Goal: Transaction & Acquisition: Book appointment/travel/reservation

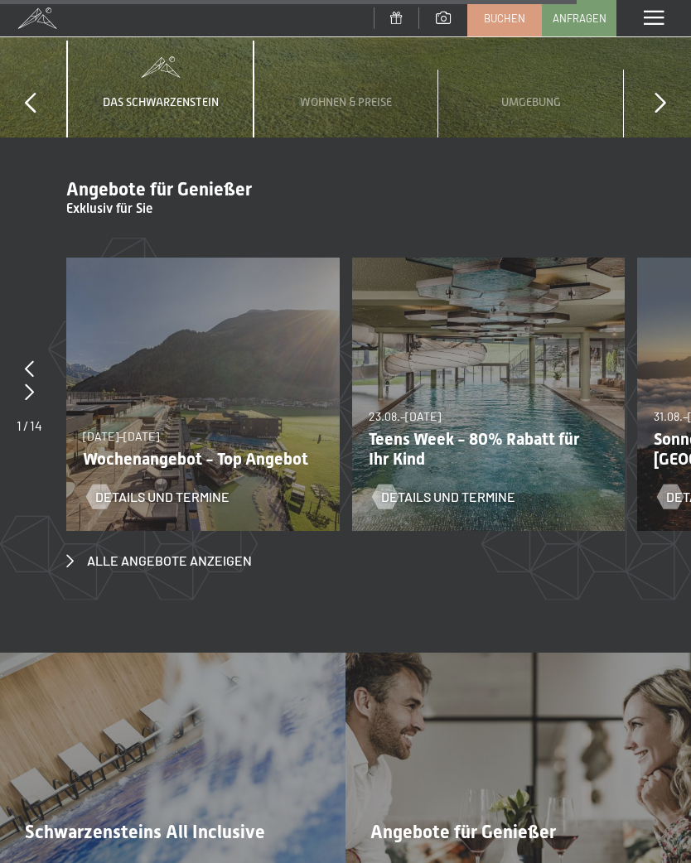
scroll to position [5169, 0]
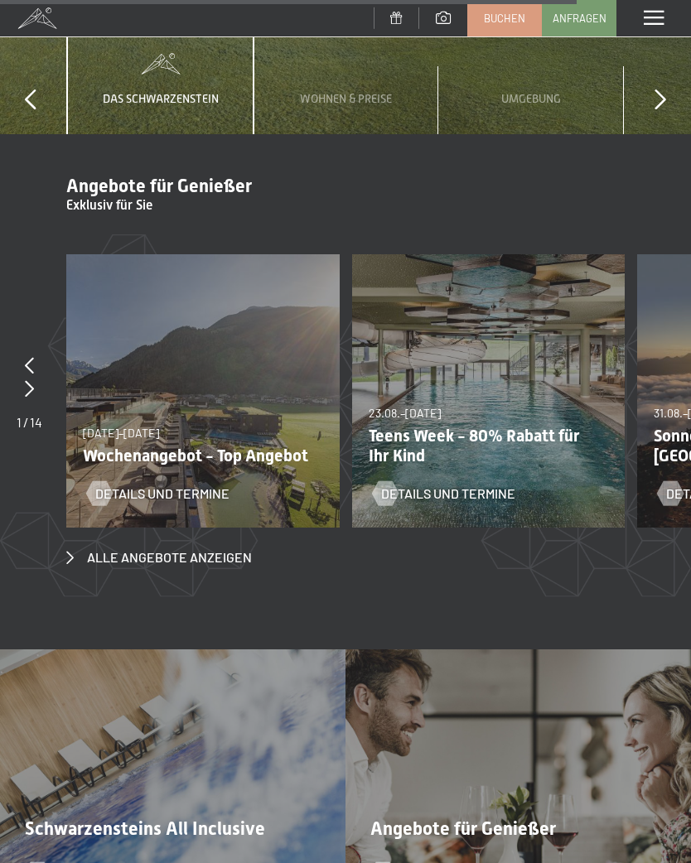
click at [243, 445] on p "Wochenangebot - Top Angebot" at bounding box center [197, 455] width 228 height 20
click at [212, 445] on p "Wochenangebot - Top Angebot" at bounding box center [197, 455] width 228 height 20
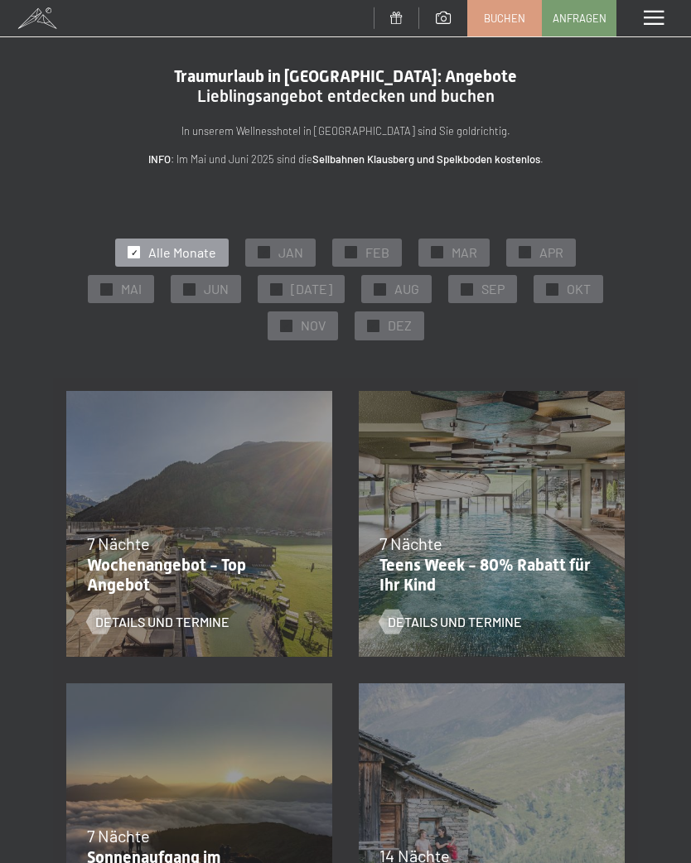
click at [185, 619] on span "Details und Termine" at bounding box center [162, 622] width 134 height 18
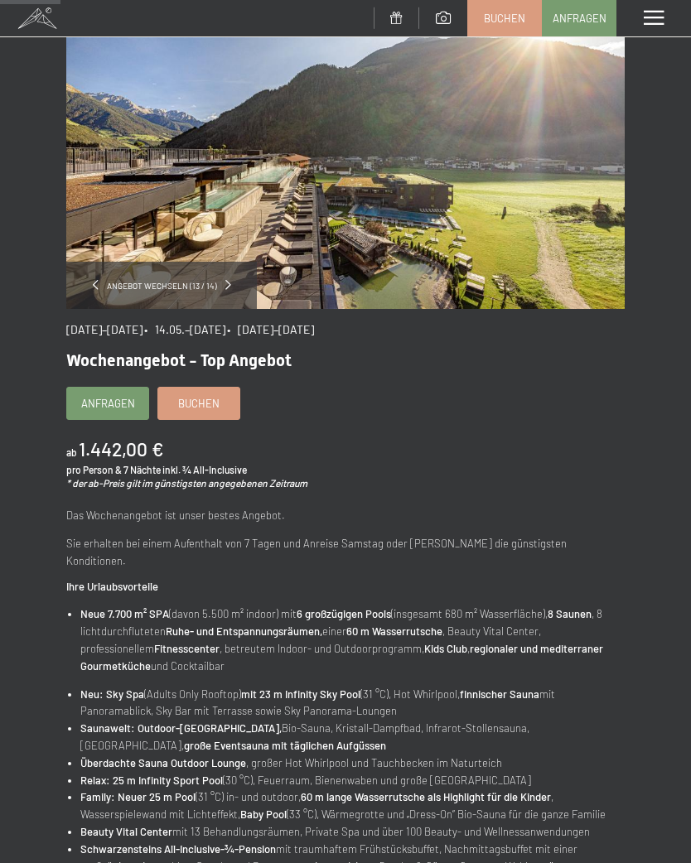
scroll to position [112, 0]
click at [205, 403] on span "Buchen" at bounding box center [198, 404] width 41 height 15
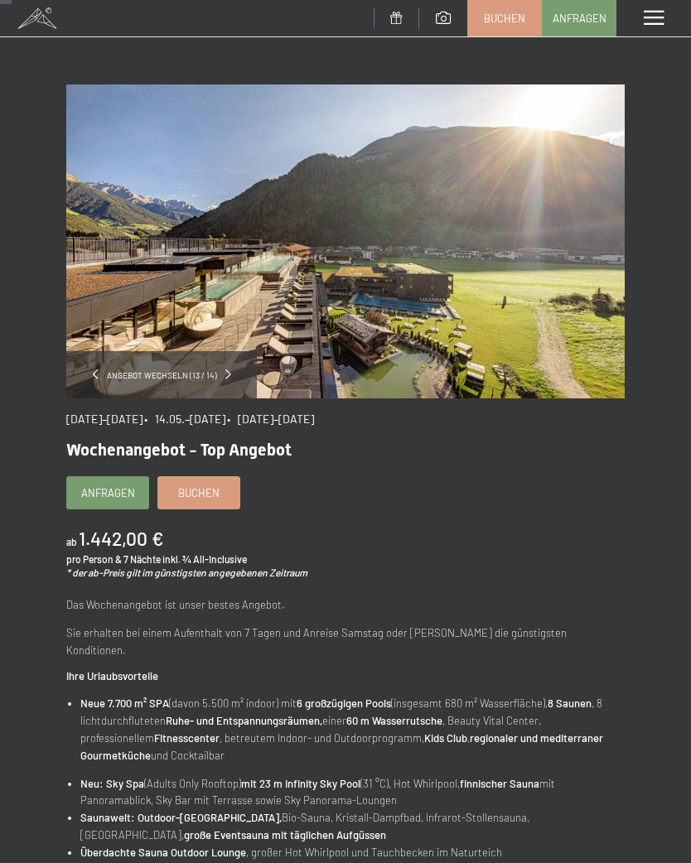
scroll to position [0, 0]
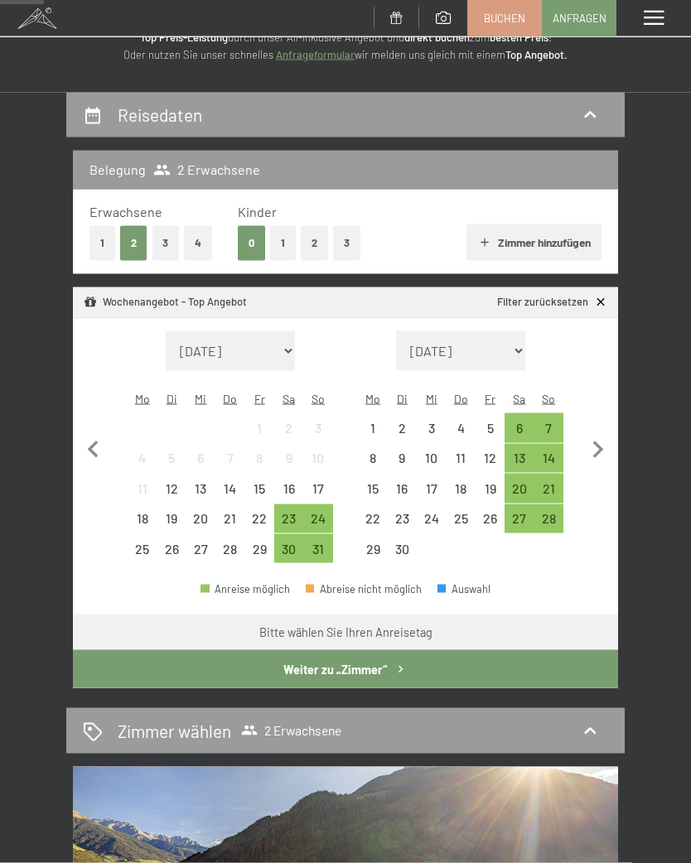
scroll to position [104, 0]
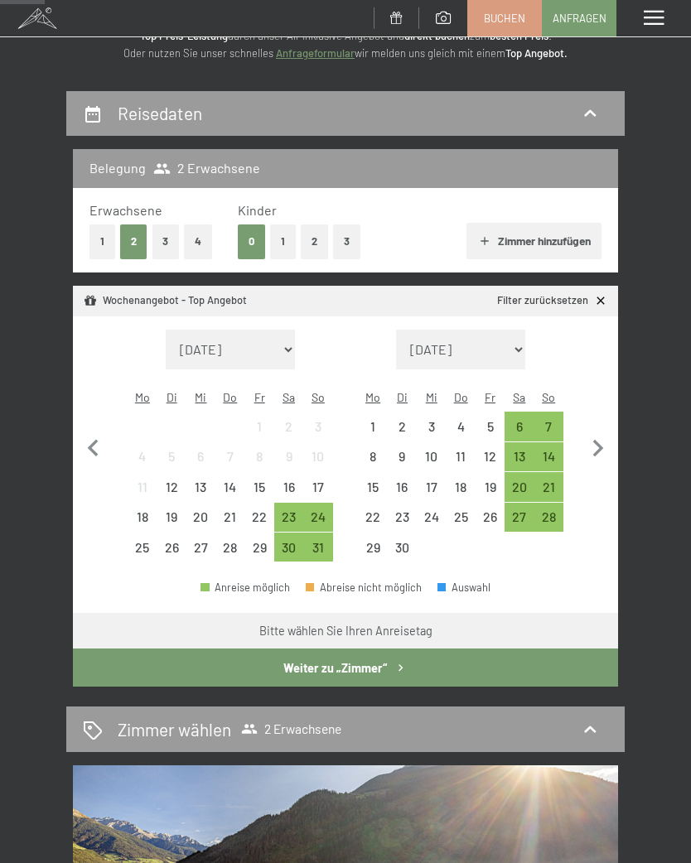
click at [602, 434] on icon "button" at bounding box center [597, 448] width 35 height 35
select select "2025-09-01"
select select "2025-10-01"
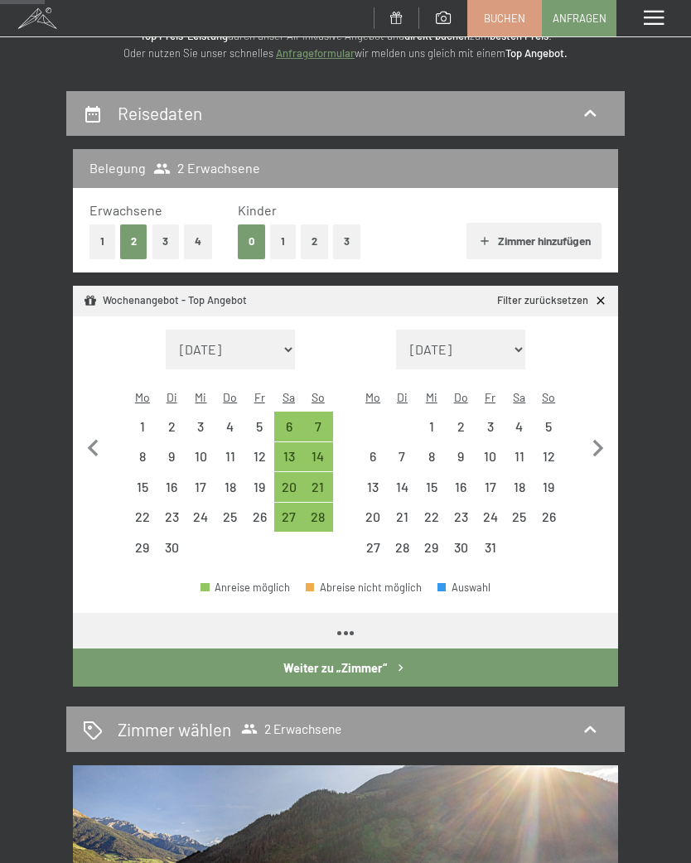
select select "2025-09-01"
select select "2025-10-01"
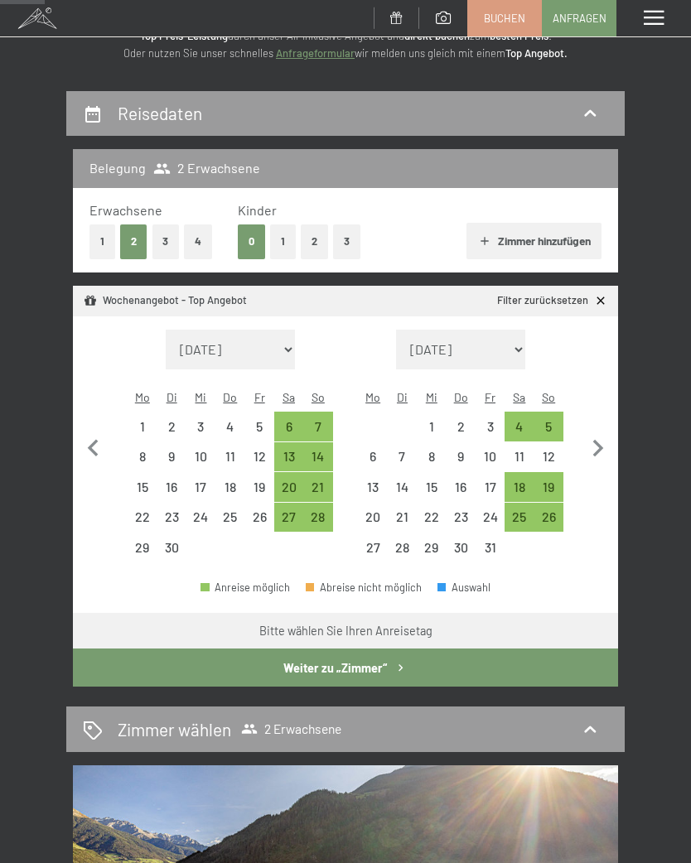
click at [550, 450] on div "12" at bounding box center [549, 463] width 26 height 26
select select "2025-09-01"
select select "2025-10-01"
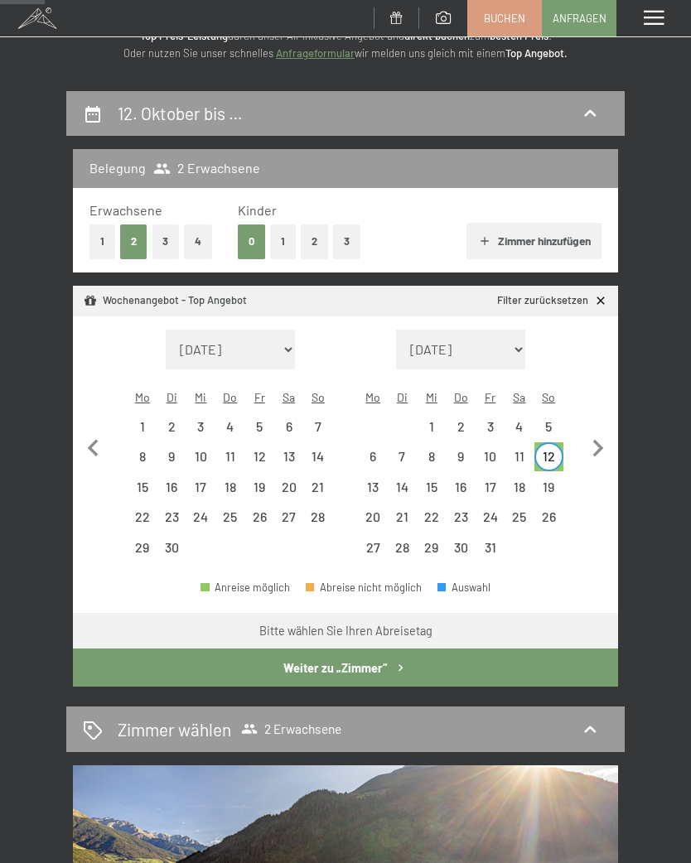
click at [557, 480] on div "19" at bounding box center [549, 493] width 26 height 26
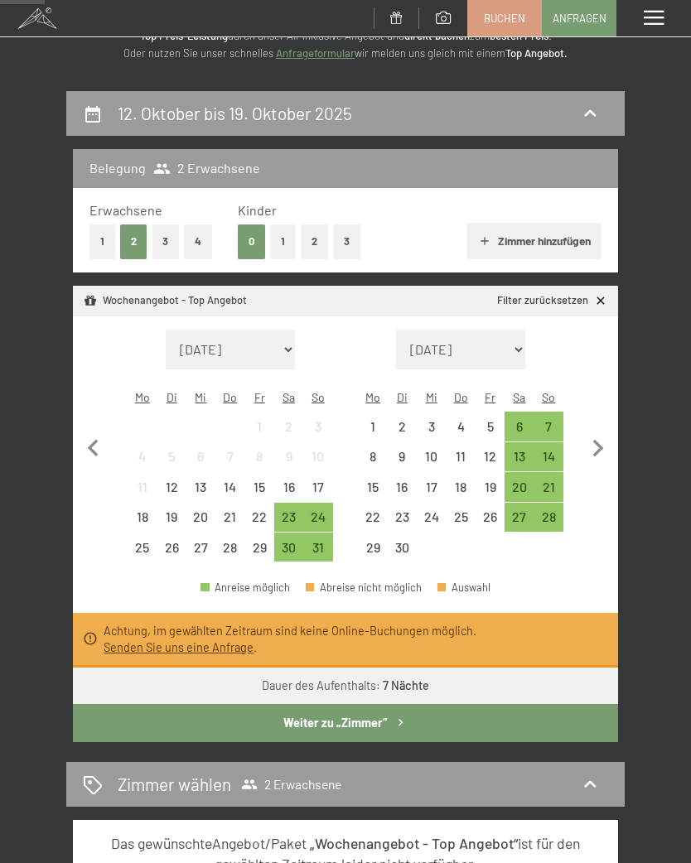
click at [600, 298] on icon at bounding box center [600, 300] width 8 height 8
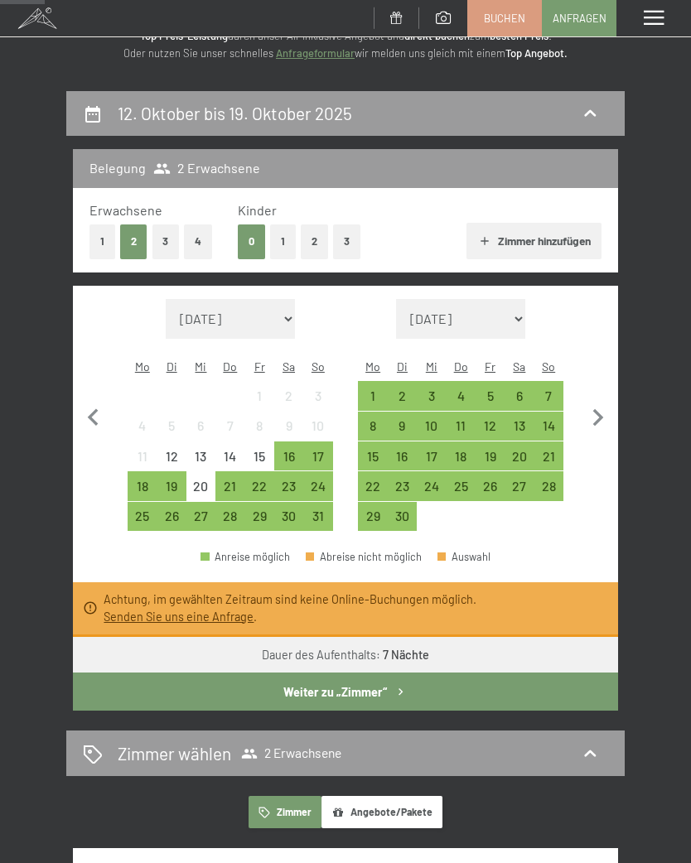
click at [603, 405] on icon "button" at bounding box center [597, 418] width 35 height 35
select select "2025-09-01"
select select "2025-10-01"
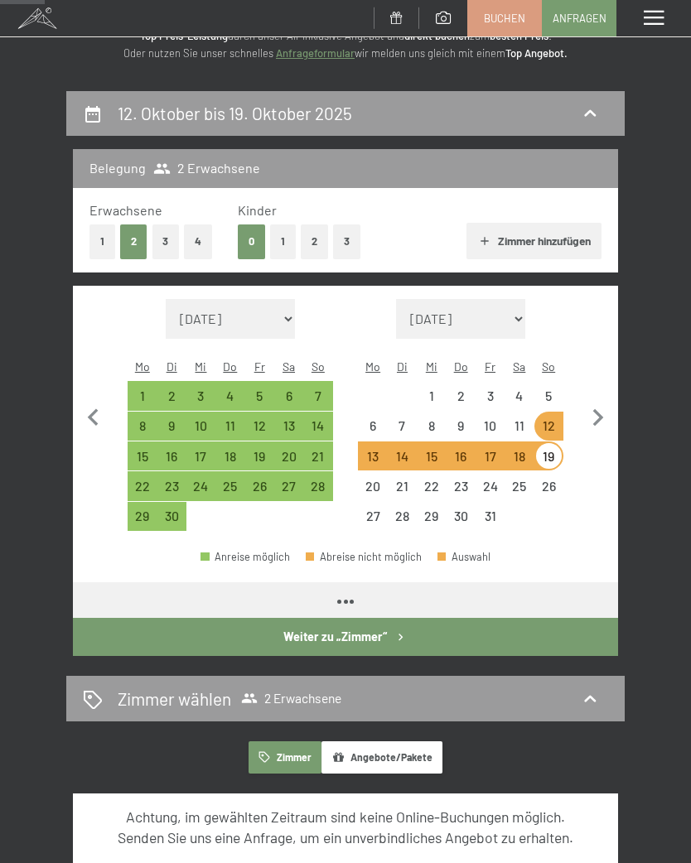
select select "2025-09-01"
select select "2025-10-01"
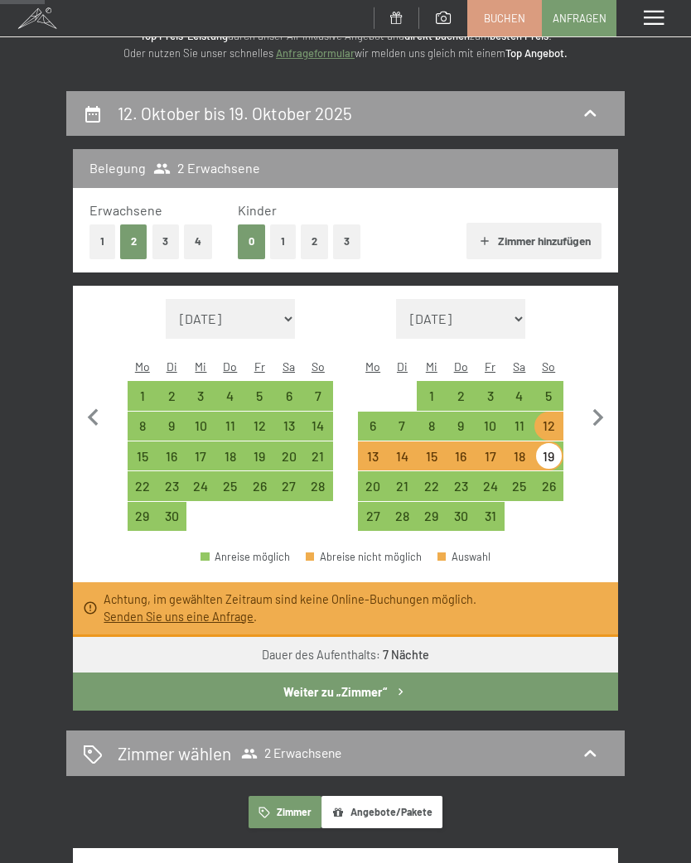
click at [561, 471] on div "26" at bounding box center [548, 485] width 29 height 29
select select "2025-09-01"
select select "2025-10-01"
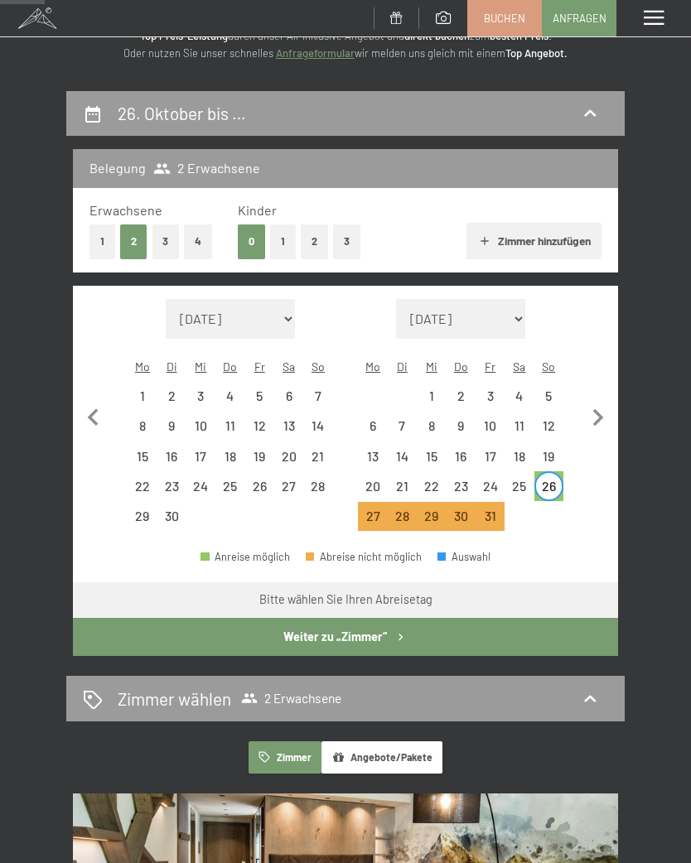
click at [544, 450] on div "19" at bounding box center [549, 463] width 26 height 26
select select "2025-09-01"
select select "2025-10-01"
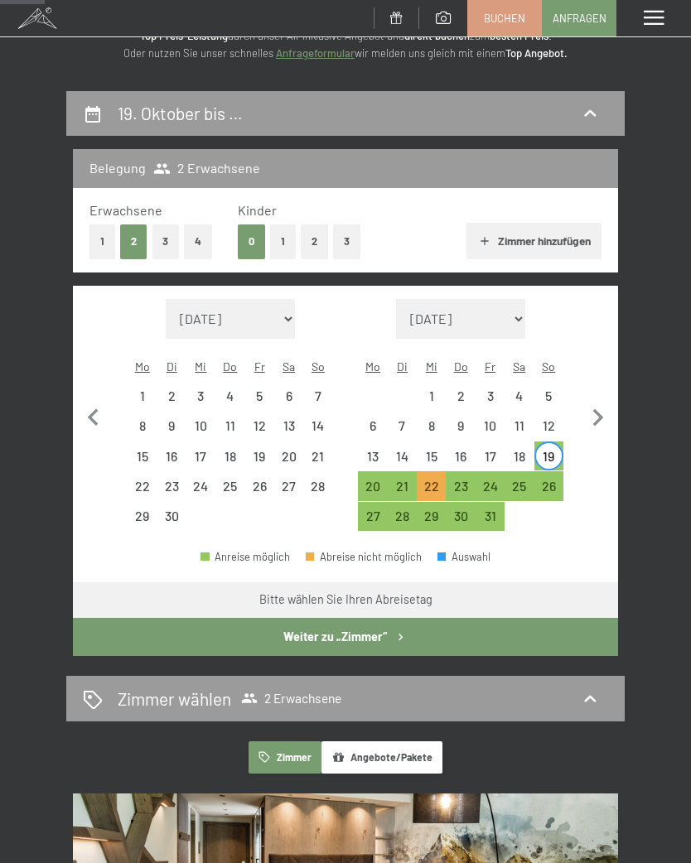
click at [559, 479] on div "26" at bounding box center [549, 492] width 26 height 26
select select "2025-09-01"
select select "2025-10-01"
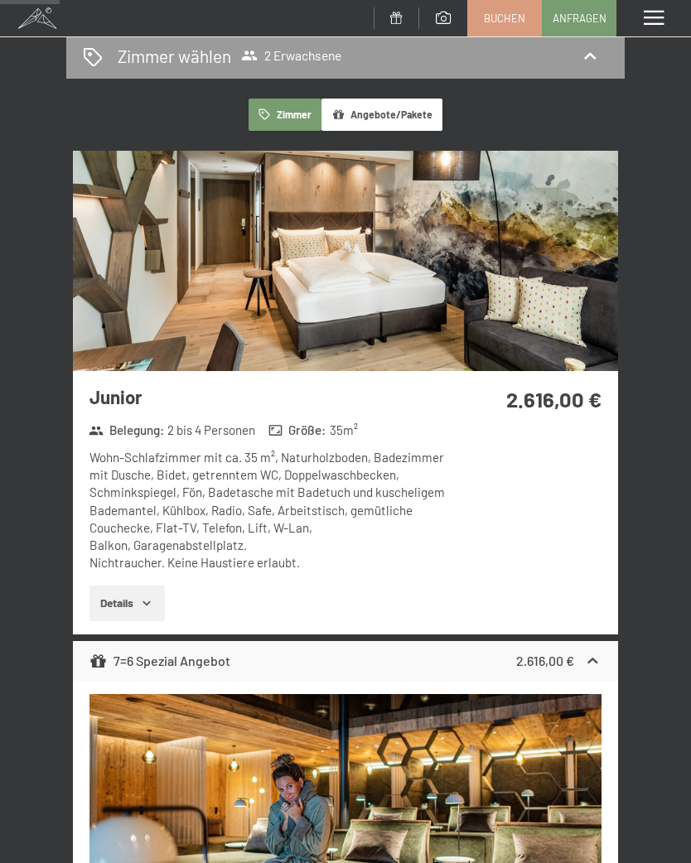
scroll to position [749, 0]
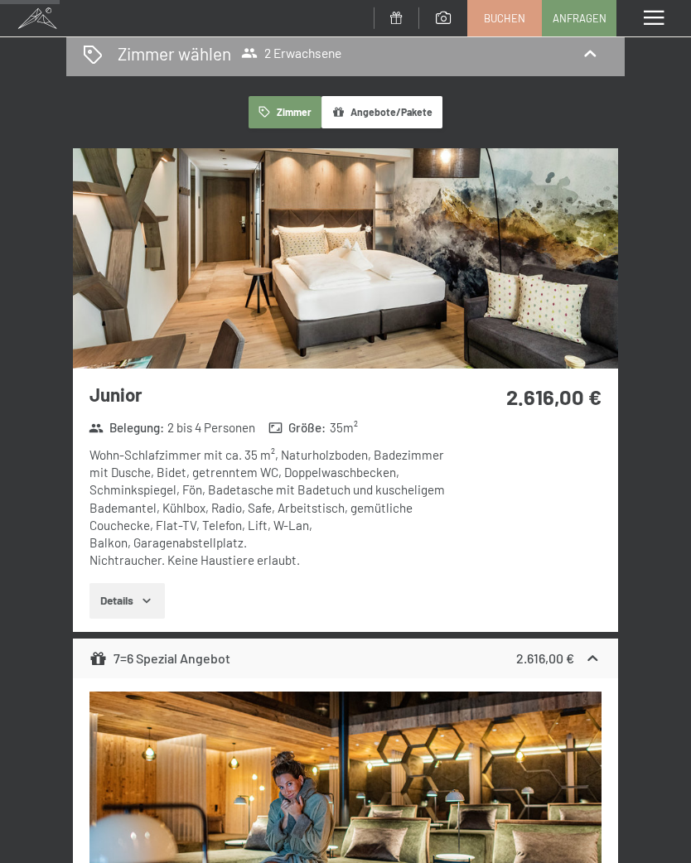
click at [158, 583] on button "Details" at bounding box center [126, 601] width 75 height 36
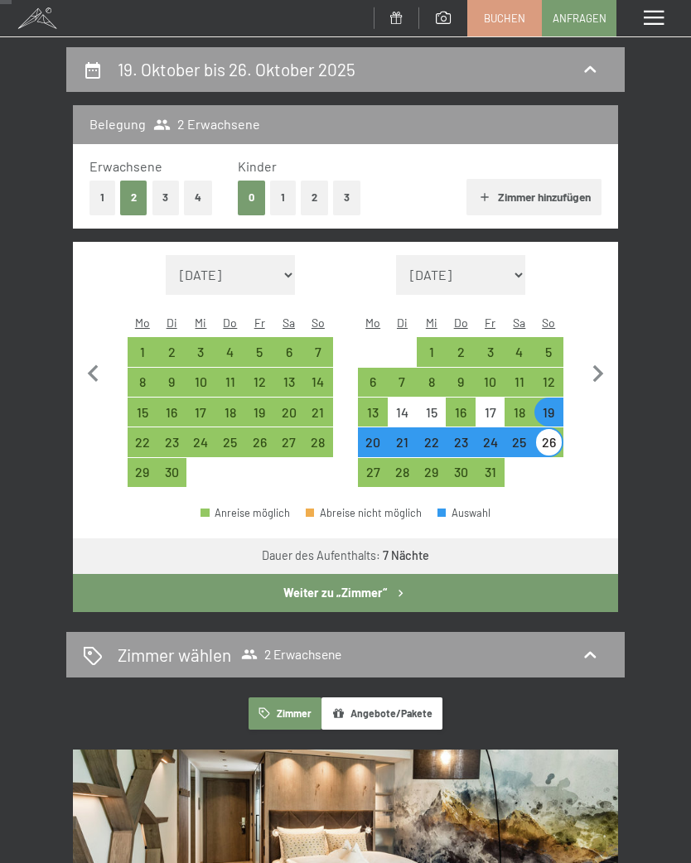
scroll to position [147, 0]
